Goal: Task Accomplishment & Management: Use online tool/utility

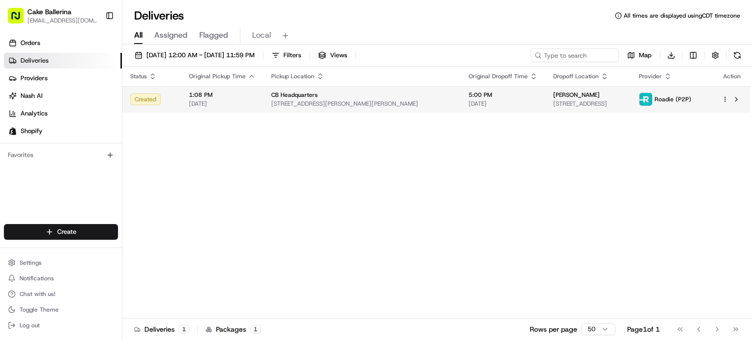
click at [411, 92] on td "CB Headquarters 963 Winscott Rd, Benbrook, TX 76126, US" at bounding box center [361, 99] width 197 height 26
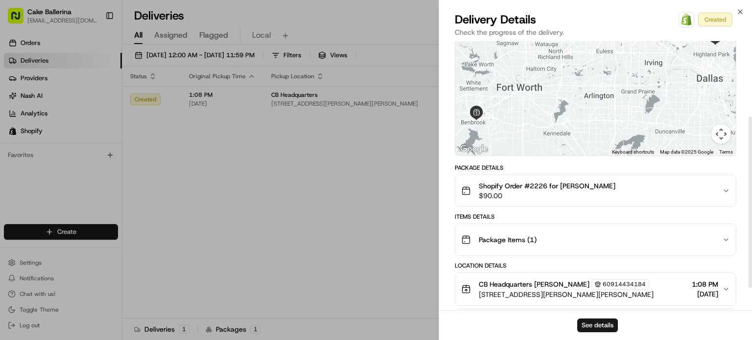
scroll to position [147, 0]
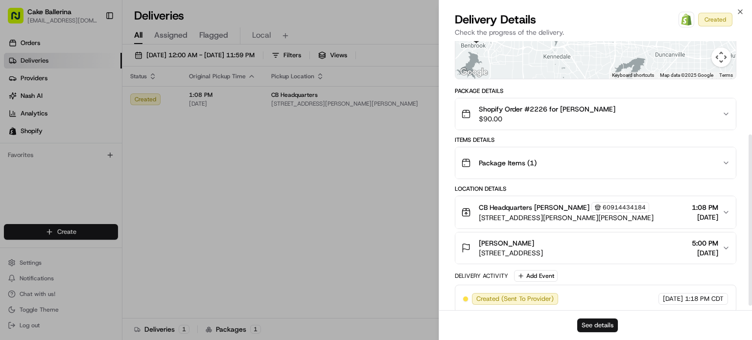
click at [582, 327] on button "See details" at bounding box center [597, 326] width 41 height 14
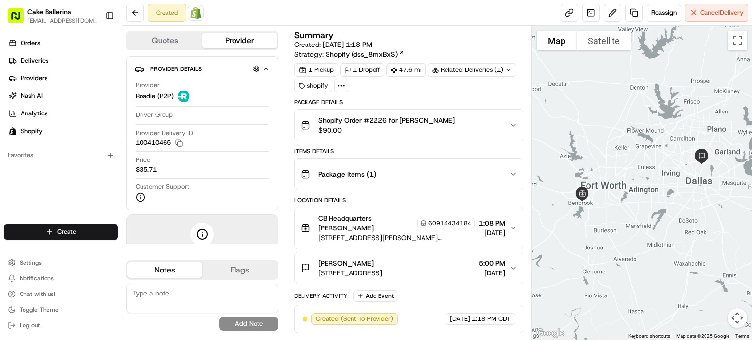
click at [515, 224] on icon "button" at bounding box center [513, 228] width 8 height 8
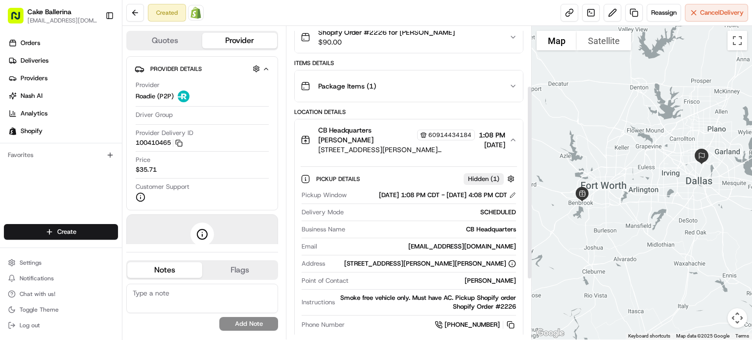
scroll to position [98, 0]
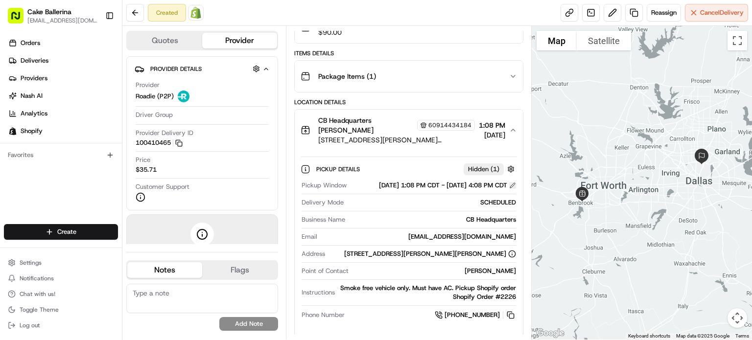
click at [513, 187] on button at bounding box center [512, 185] width 7 height 7
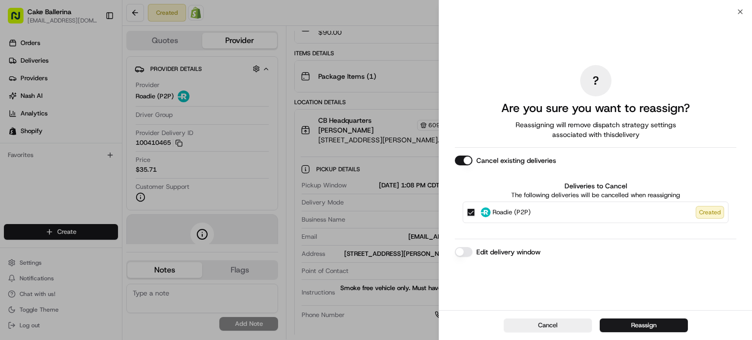
click at [502, 254] on label "Edit delivery window" at bounding box center [508, 252] width 64 height 10
click at [473, 254] on button "Edit delivery window" at bounding box center [464, 252] width 18 height 10
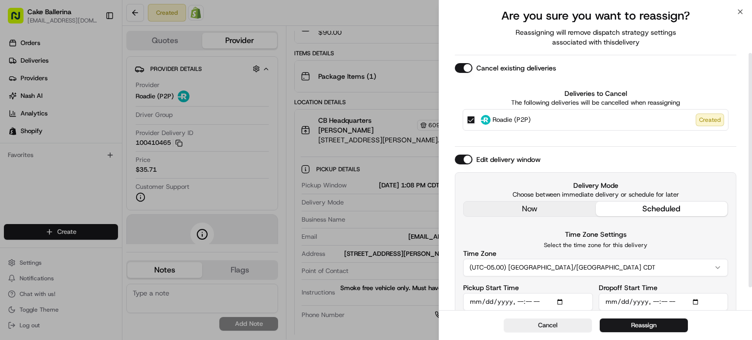
scroll to position [81, 0]
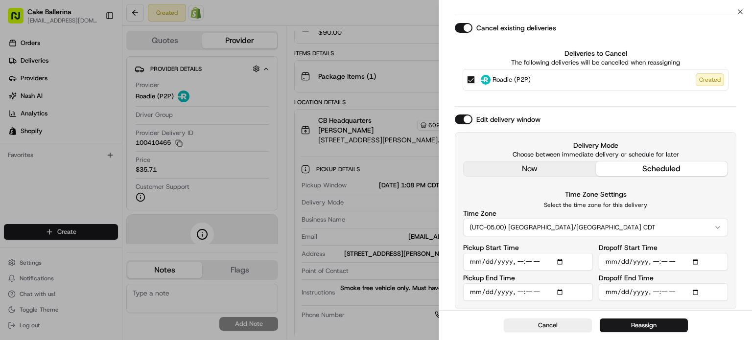
click at [560, 259] on input "Pickup Start Time" at bounding box center [528, 262] width 130 height 18
type input "[DATE]T10:15"
click at [695, 121] on div "Edit delivery window" at bounding box center [596, 120] width 282 height 10
click at [694, 260] on input "Dropoff Start Time" at bounding box center [664, 262] width 130 height 18
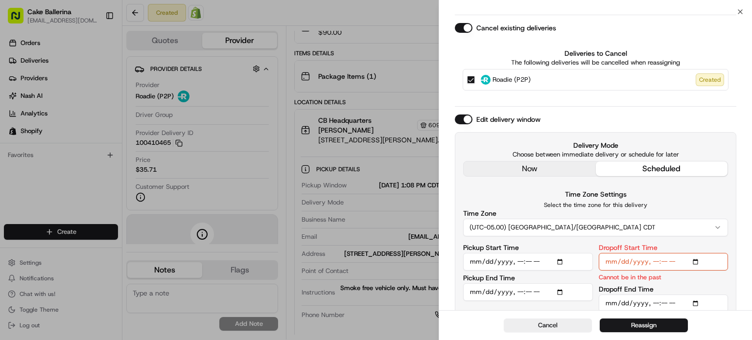
click at [738, 159] on div "? Are you sure you want to reassign? Reassigning will remove dispatch strategy …" at bounding box center [595, 126] width 313 height 392
click at [697, 263] on input "Dropoff Start Time" at bounding box center [664, 262] width 130 height 18
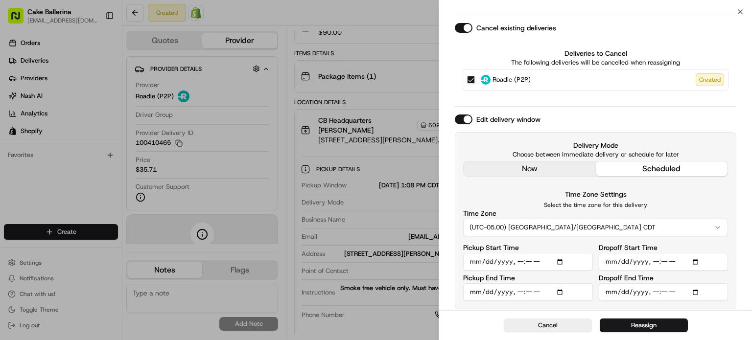
type input "[DATE]T12:15"
click at [738, 154] on div "? Are you sure you want to reassign? Reassigning will remove dispatch strategy …" at bounding box center [595, 120] width 313 height 381
click at [561, 287] on input "Pickup End Time" at bounding box center [528, 293] width 130 height 18
type input "[DATE]T12:00"
click at [677, 200] on div "Time Zone Settings Select the time zone for this delivery Time Zone (UTC-05.00)…" at bounding box center [595, 213] width 265 height 48
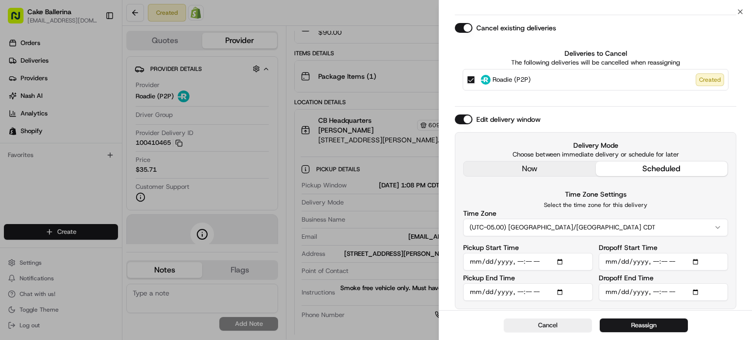
click at [697, 288] on input "Dropoff End Time" at bounding box center [664, 293] width 130 height 18
type input "[DATE]T14:00"
click at [690, 115] on div "Edit delivery window" at bounding box center [596, 120] width 282 height 10
click at [653, 325] on button "Reassign" at bounding box center [644, 326] width 88 height 14
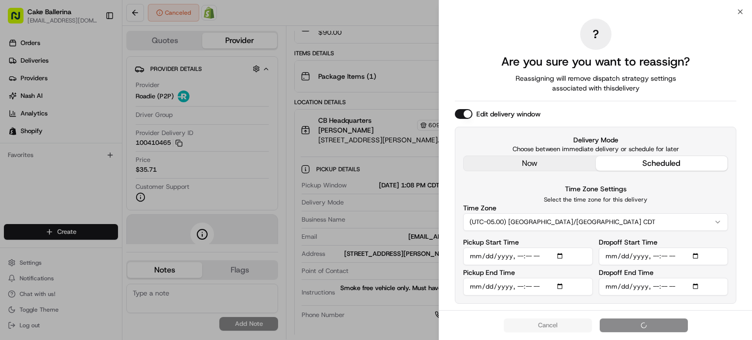
scroll to position [0, 0]
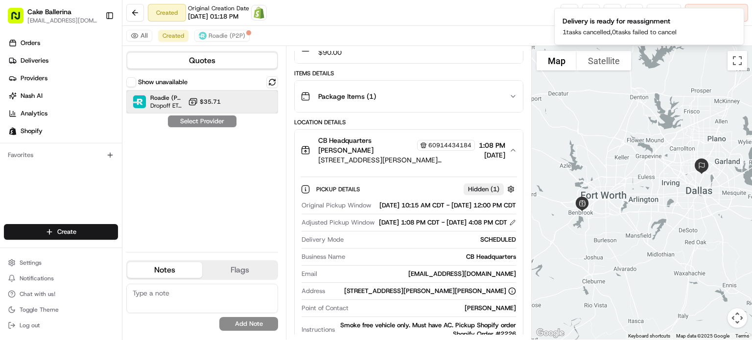
click at [157, 105] on span "Dropoff ETA -" at bounding box center [167, 106] width 34 height 8
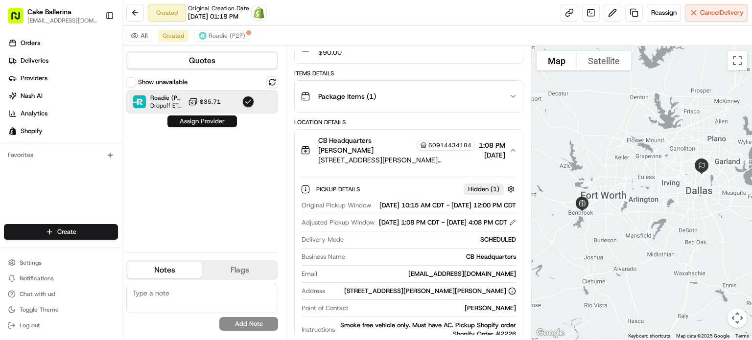
click at [183, 123] on button "Assign Provider" at bounding box center [202, 122] width 70 height 12
